Goal: Register for event/course

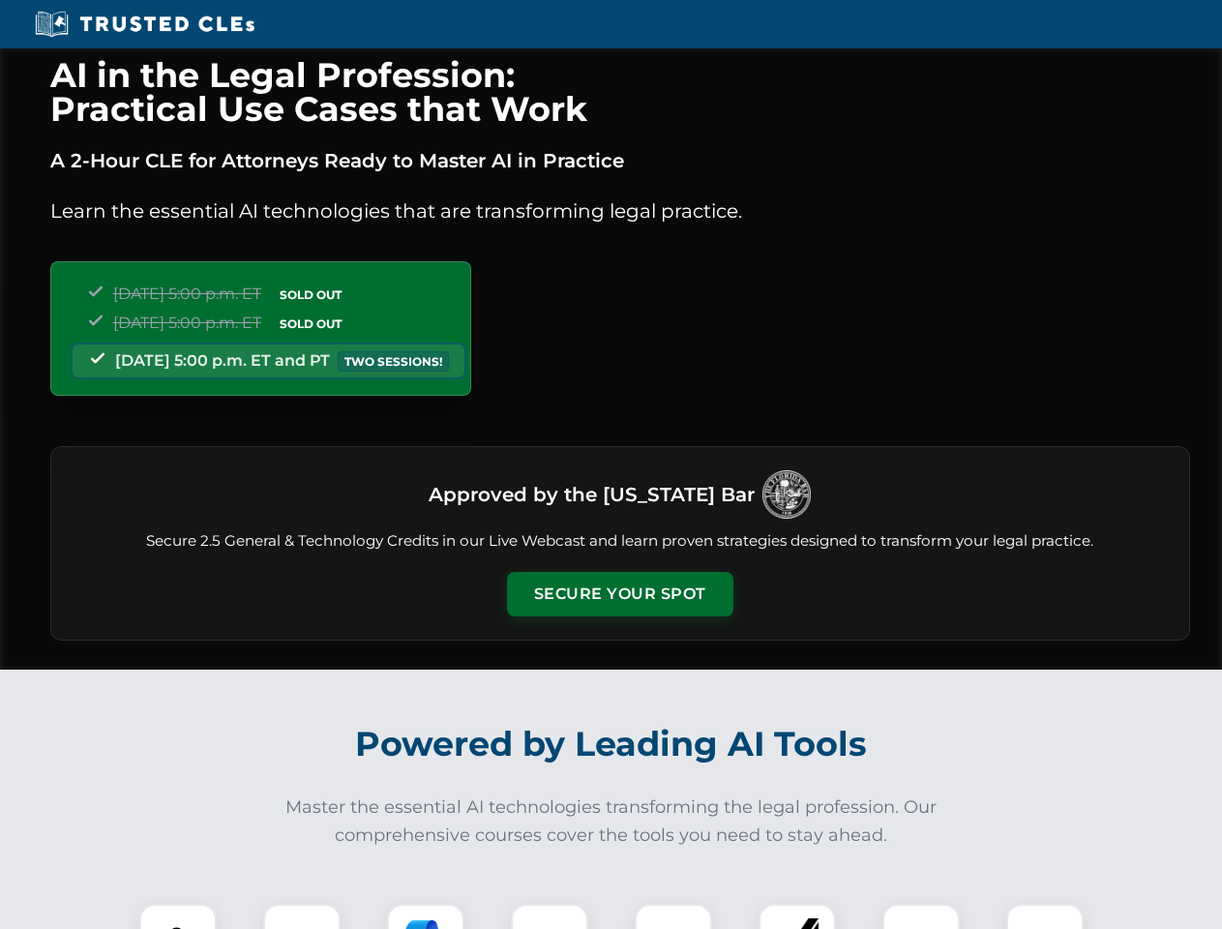
click at [619, 594] on button "Secure Your Spot" at bounding box center [620, 594] width 226 height 45
click at [178, 916] on img at bounding box center [178, 942] width 56 height 56
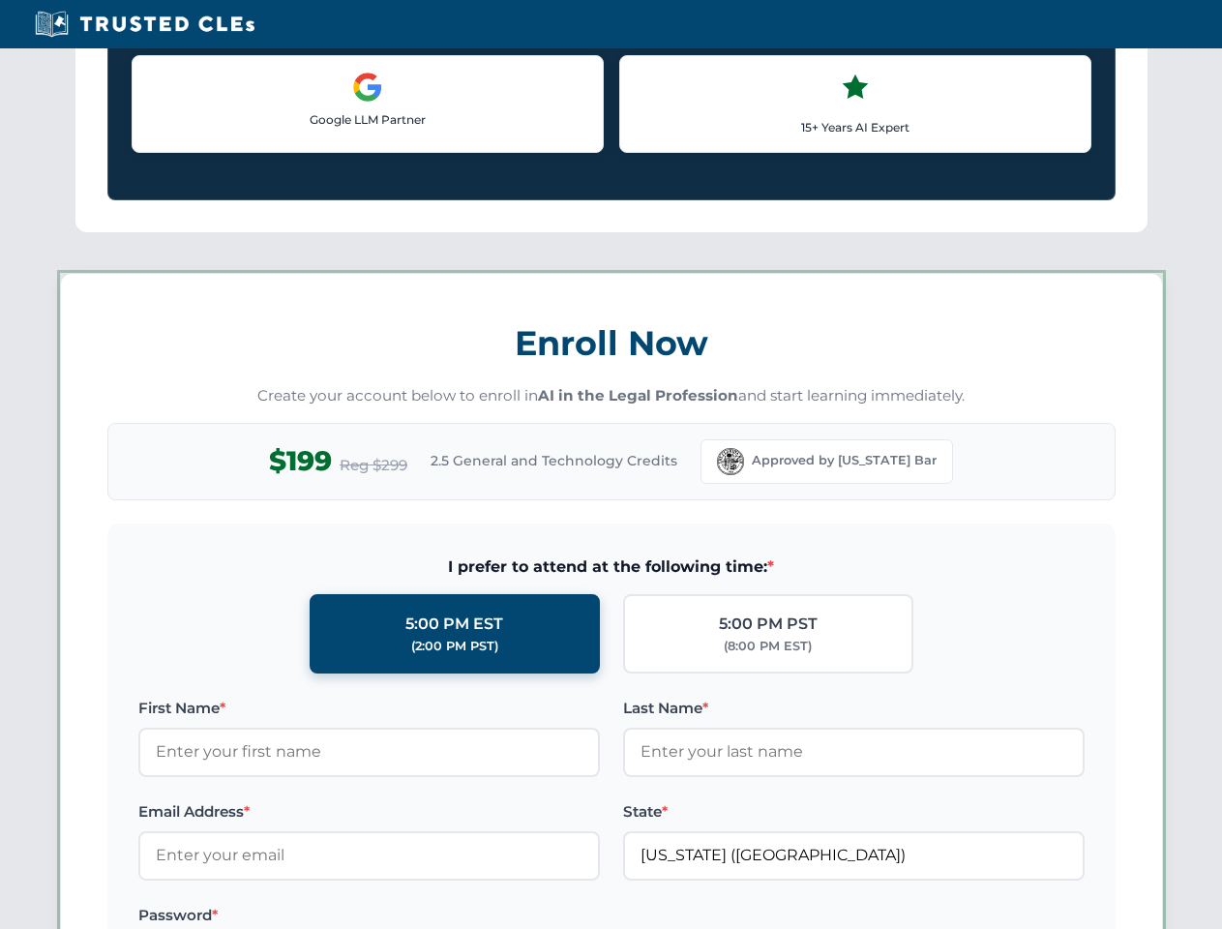
click at [426, 916] on label "Password *" at bounding box center [369, 915] width 462 height 23
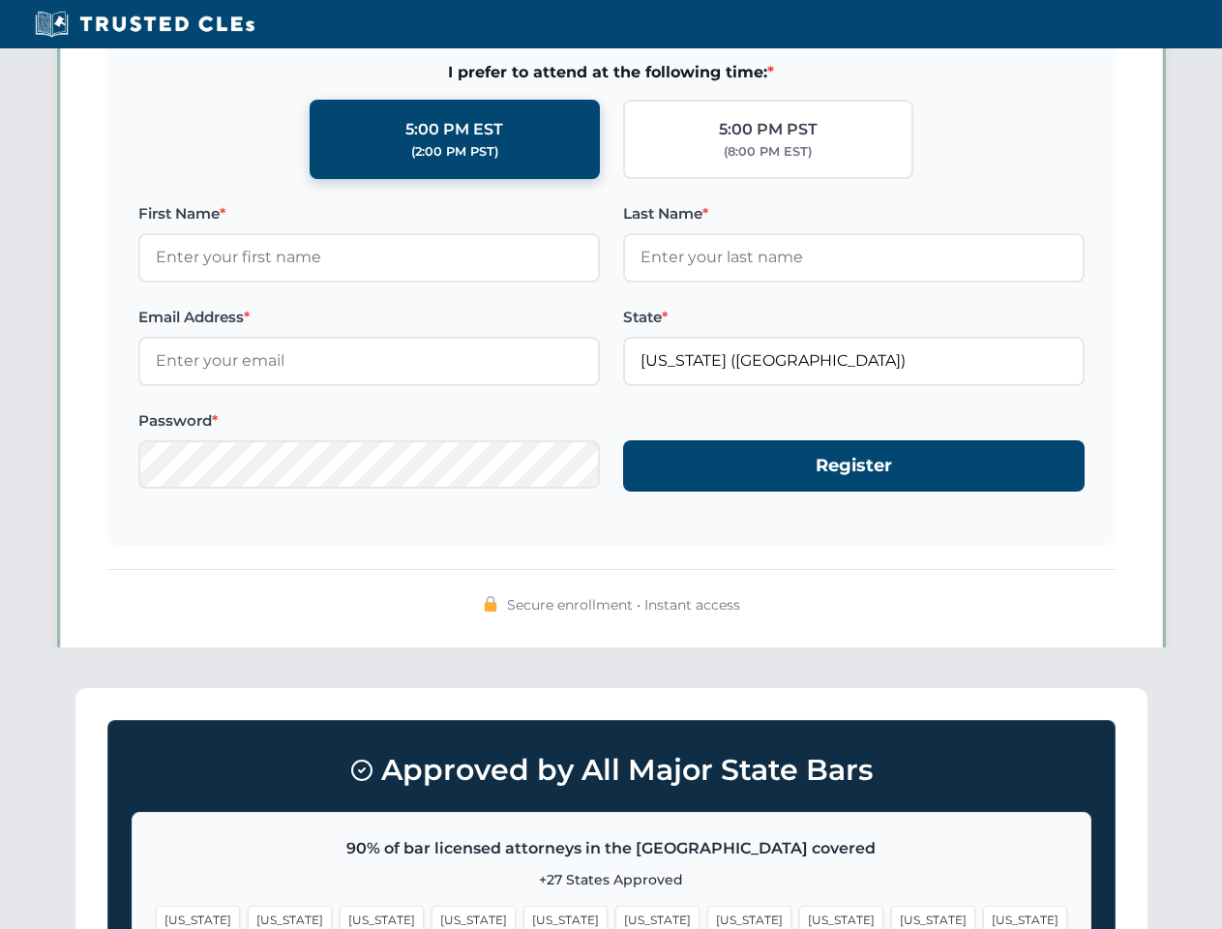
click at [891, 916] on span "[US_STATE]" at bounding box center [933, 920] width 84 height 28
